Goal: Task Accomplishment & Management: Manage account settings

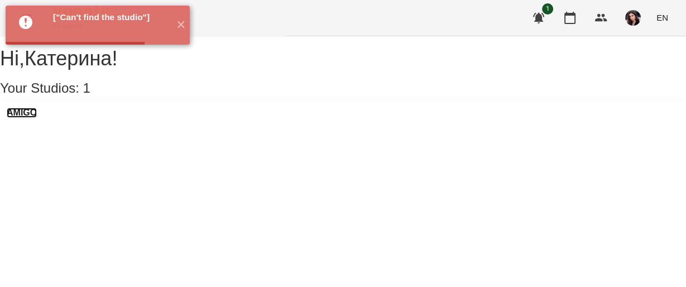
click at [37, 118] on h3 "AMIGO" at bounding box center [22, 113] width 30 height 10
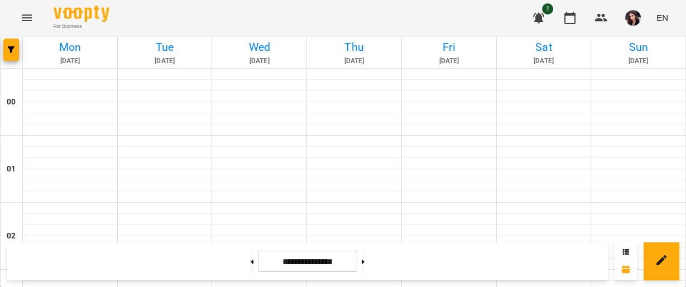
scroll to position [777, 0]
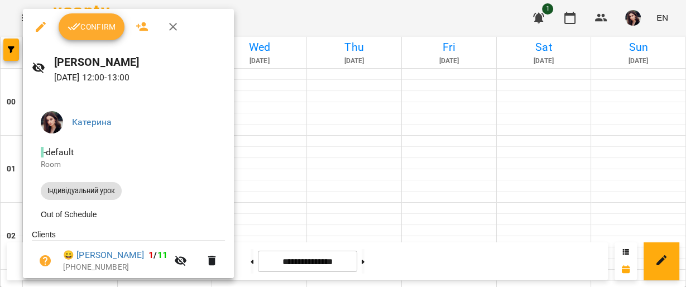
click at [93, 36] on button "Confirm" at bounding box center [92, 26] width 66 height 27
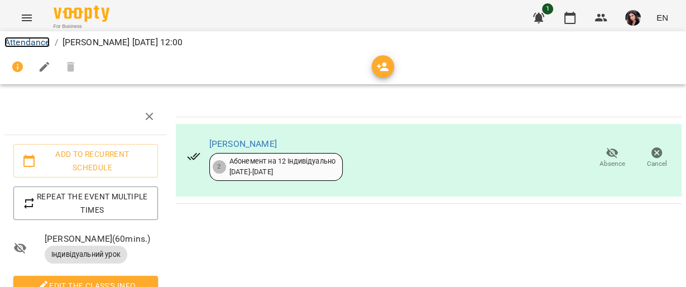
click at [37, 42] on link "Attendance" at bounding box center [26, 42] width 45 height 11
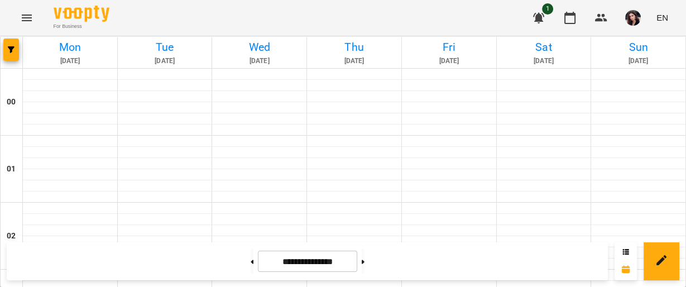
scroll to position [724, 0]
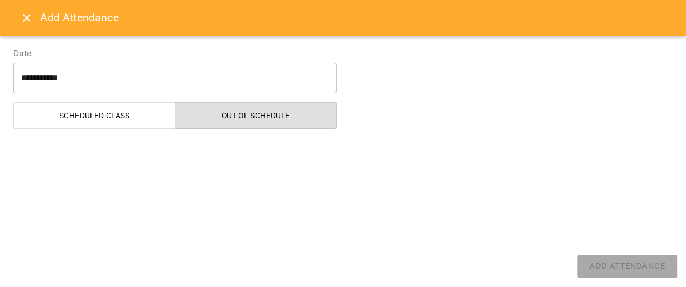
select select "**********"
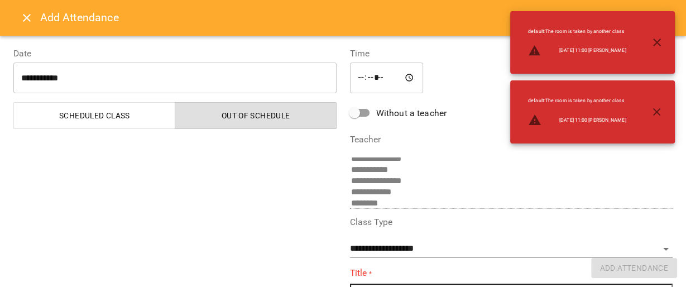
scroll to position [114, 0]
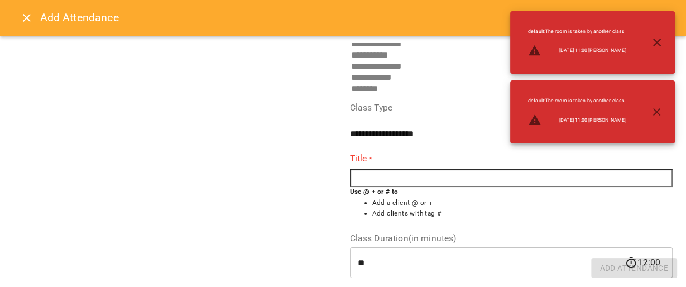
click at [475, 179] on input "text" at bounding box center [511, 178] width 323 height 18
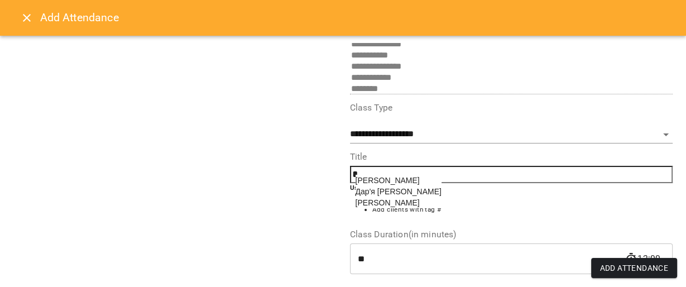
click at [382, 177] on span "[PERSON_NAME]" at bounding box center [388, 180] width 64 height 9
type input "**********"
click at [654, 272] on span "Add Attendance" at bounding box center [634, 267] width 69 height 13
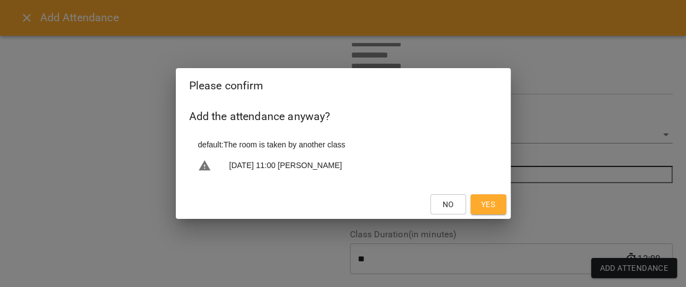
click at [486, 205] on span "Yes" at bounding box center [488, 204] width 14 height 13
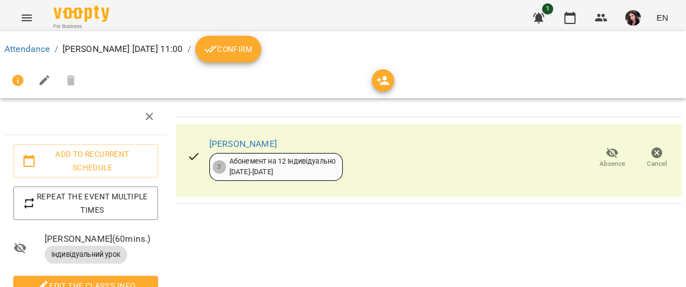
click at [252, 52] on span "Confirm" at bounding box center [228, 48] width 48 height 13
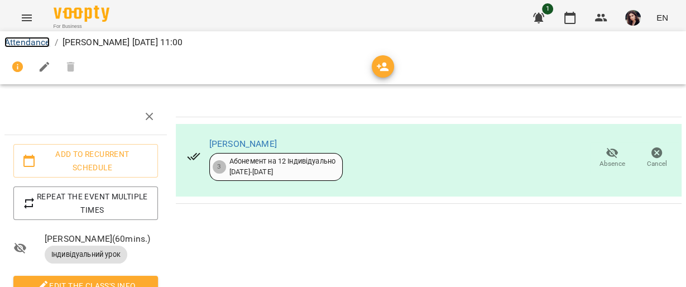
click at [41, 39] on link "Attendance" at bounding box center [26, 42] width 45 height 11
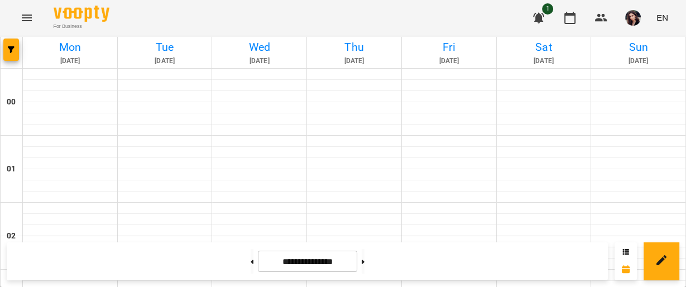
scroll to position [668, 0]
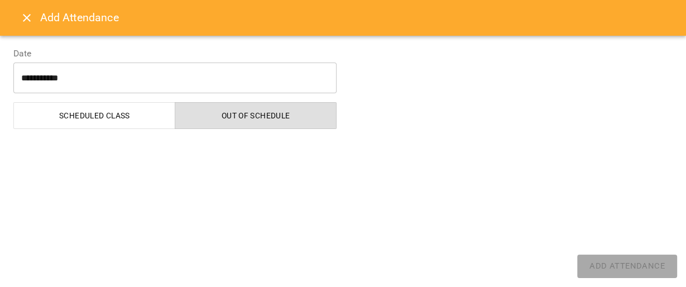
select select "**********"
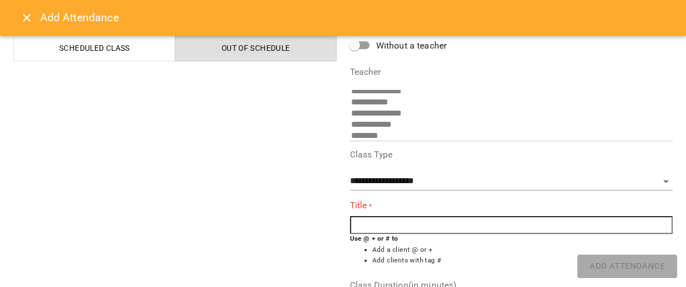
scroll to position [75, 0]
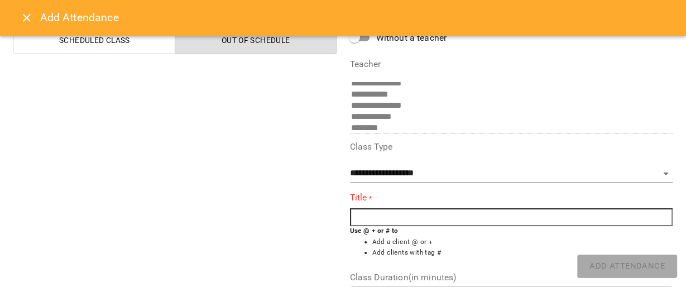
click at [462, 217] on input "text" at bounding box center [511, 217] width 323 height 18
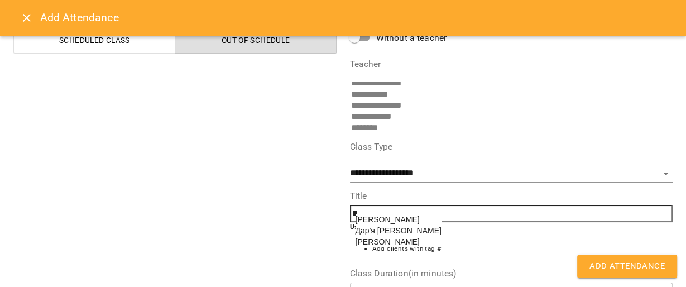
click at [383, 217] on span "[PERSON_NAME]" at bounding box center [388, 219] width 64 height 9
type input "**********"
click at [605, 272] on span "Add Attendance" at bounding box center [626, 266] width 75 height 15
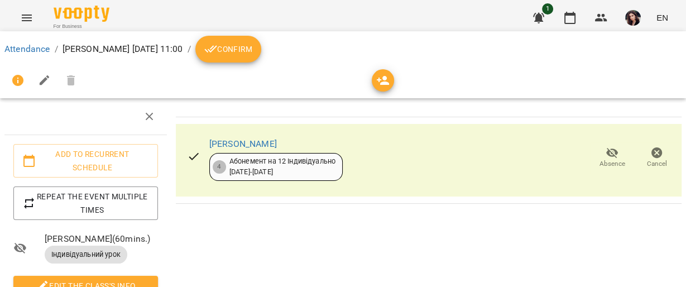
click at [252, 55] on span "Confirm" at bounding box center [228, 48] width 48 height 13
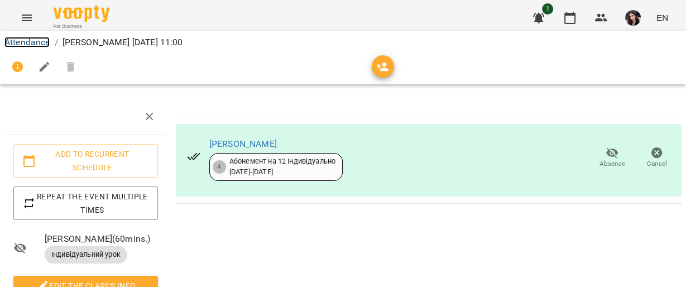
click at [41, 37] on link "Attendance" at bounding box center [26, 42] width 45 height 11
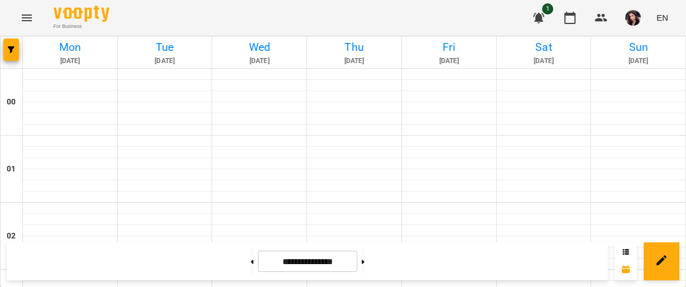
scroll to position [741, 0]
click at [635, 18] on img "button" at bounding box center [633, 18] width 16 height 16
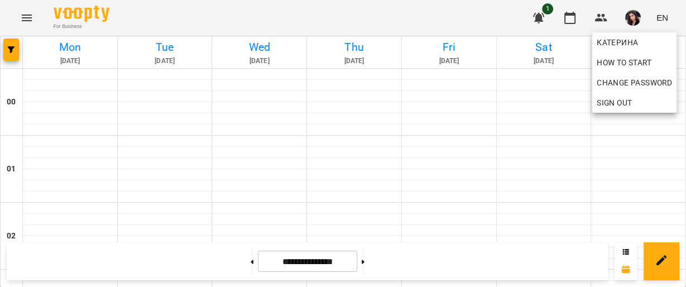
click at [685, 143] on div at bounding box center [343, 143] width 686 height 287
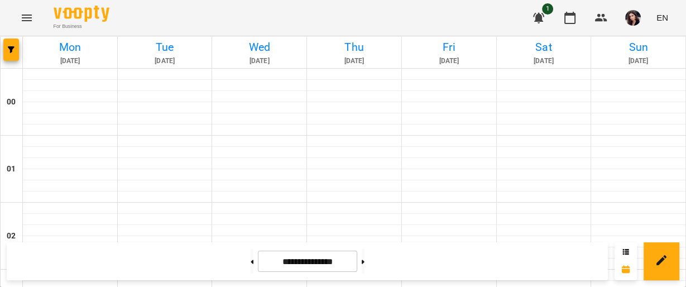
scroll to position [1142, 0]
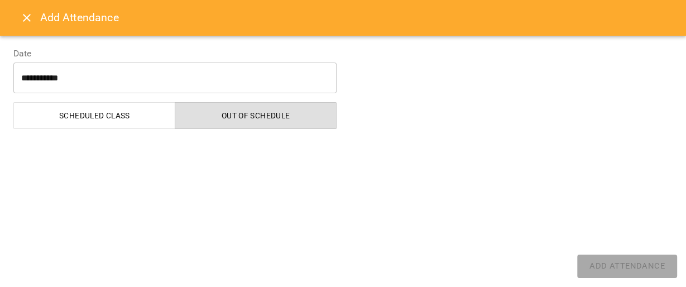
select select "**********"
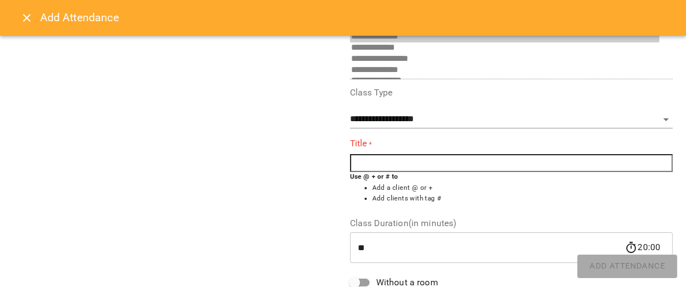
scroll to position [51, 0]
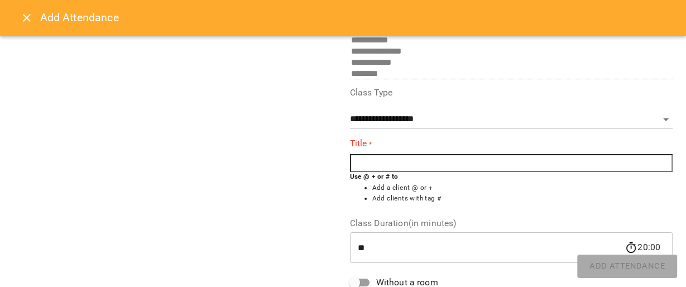
click at [418, 159] on input "text" at bounding box center [511, 163] width 323 height 18
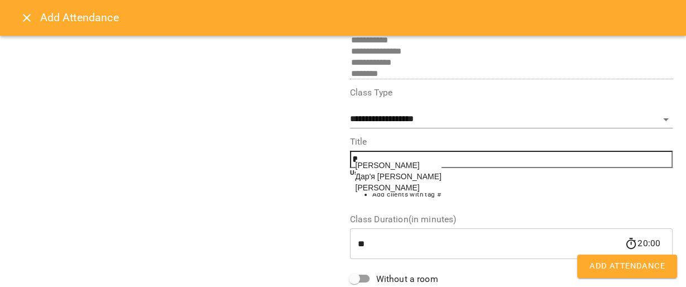
click at [365, 192] on span "[PERSON_NAME]" at bounding box center [388, 187] width 64 height 9
type input "**********"
click at [618, 263] on span "Add Attendance" at bounding box center [626, 266] width 75 height 15
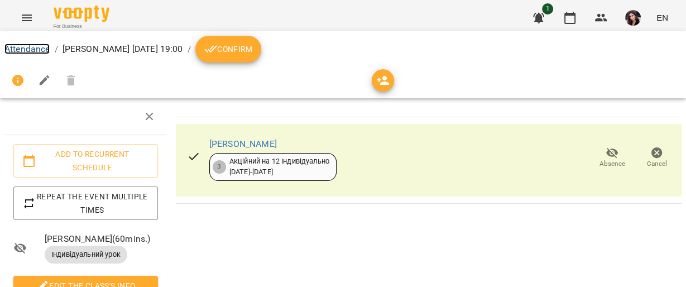
click at [38, 45] on link "Attendance" at bounding box center [26, 49] width 45 height 11
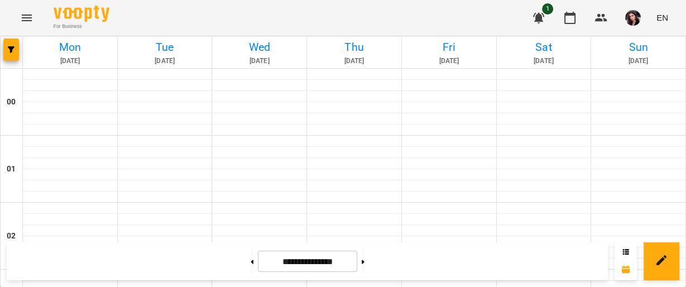
scroll to position [726, 0]
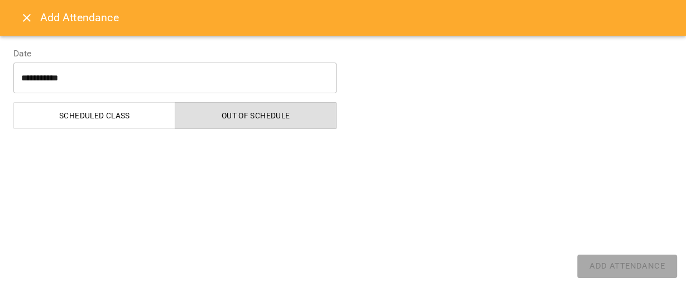
select select "**********"
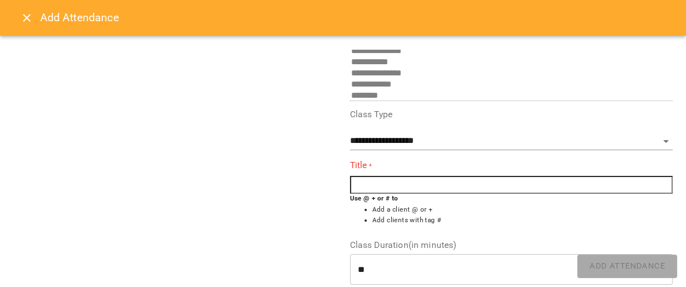
scroll to position [109, 0]
click at [512, 178] on input "text" at bounding box center [511, 184] width 323 height 18
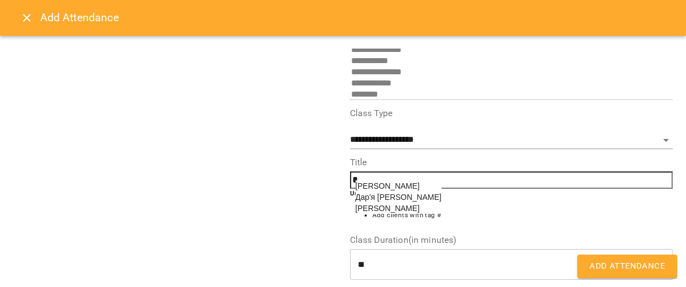
click at [385, 201] on span "Дар'я [PERSON_NAME]" at bounding box center [399, 197] width 86 height 9
type input "**********"
click at [596, 276] on button "Add Attendance" at bounding box center [627, 266] width 100 height 23
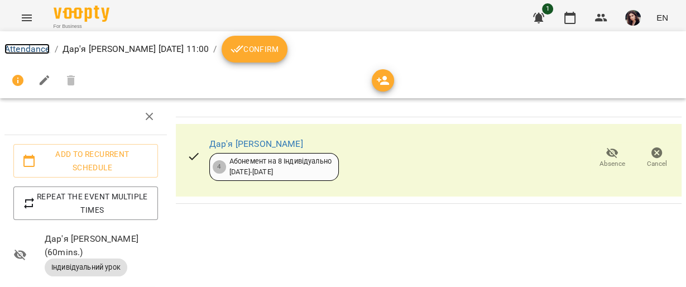
click at [21, 47] on link "Attendance" at bounding box center [26, 49] width 45 height 11
